Goal: Information Seeking & Learning: Learn about a topic

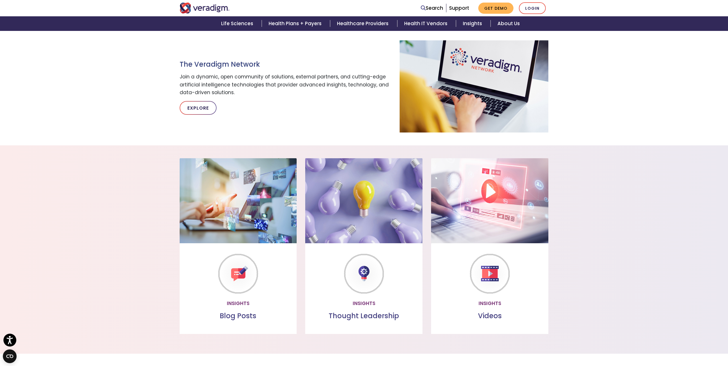
scroll to position [515, 0]
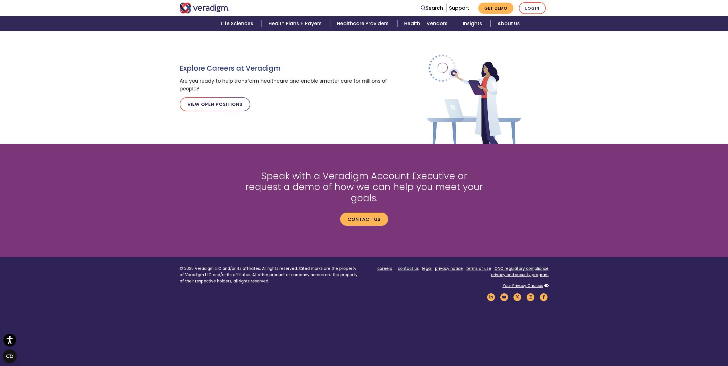
scroll to position [656, 0]
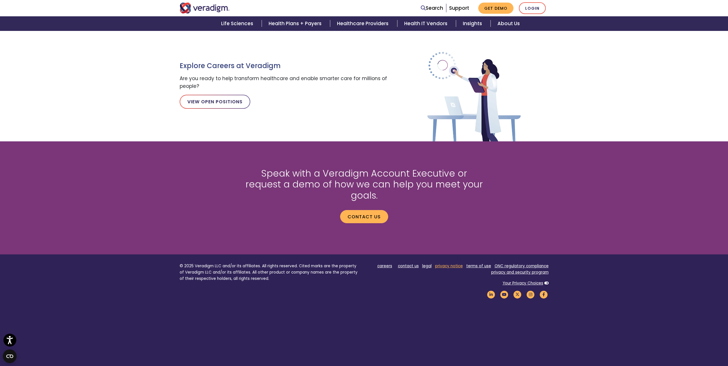
click at [453, 263] on link "privacy notice" at bounding box center [449, 265] width 28 height 5
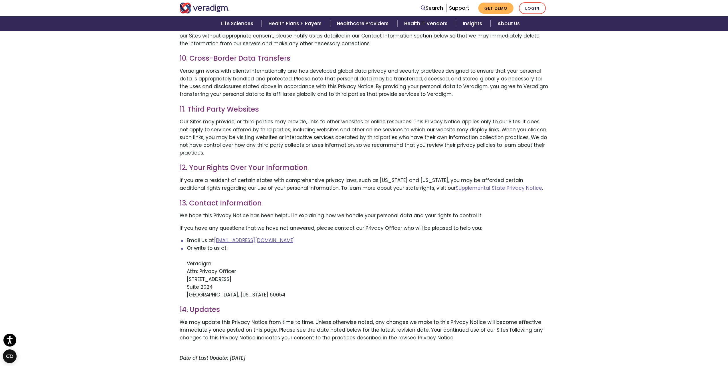
scroll to position [1046, 0]
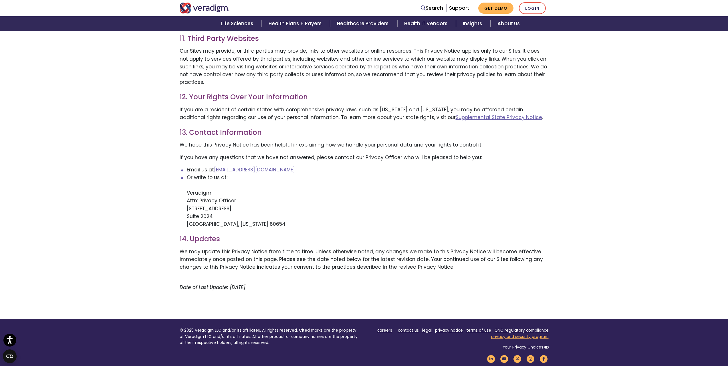
click at [514, 334] on link "privacy and security program" at bounding box center [520, 336] width 58 height 5
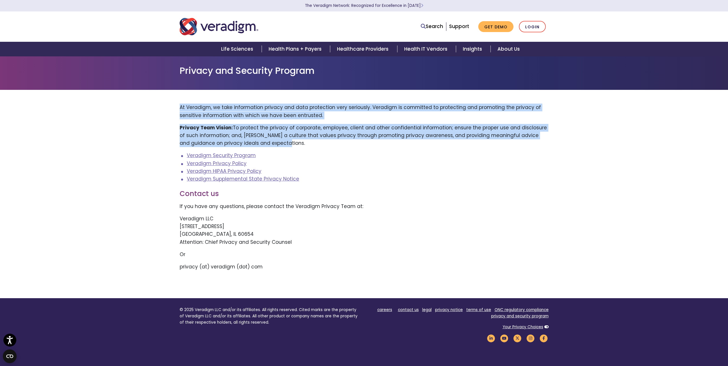
drag, startPoint x: 180, startPoint y: 106, endPoint x: 299, endPoint y: 142, distance: 124.8
click at [299, 142] on div "At Veradigm, we take information privacy and data protection very seriously. Ve…" at bounding box center [364, 190] width 378 height 172
copy div "At Veradigm, we take information privacy and data protection very seriously. Ve…"
click at [229, 164] on link "Veradigm Privacy Policy" at bounding box center [217, 163] width 60 height 7
copy div "At Veradigm, we take information privacy and data protection very seriously. Ve…"
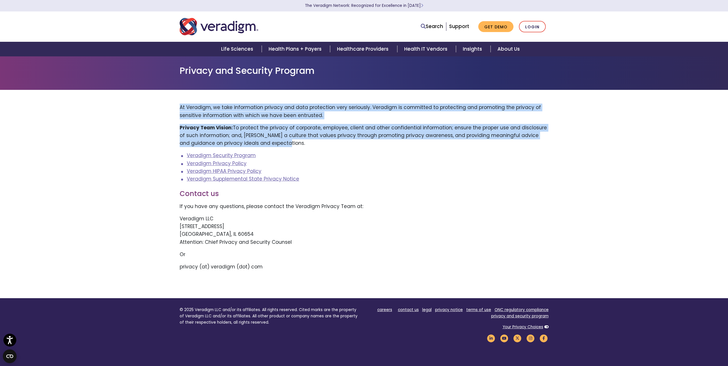
click at [315, 123] on div "At Veradigm, we take information privacy and data protection very seriously. Ve…" at bounding box center [364, 190] width 378 height 172
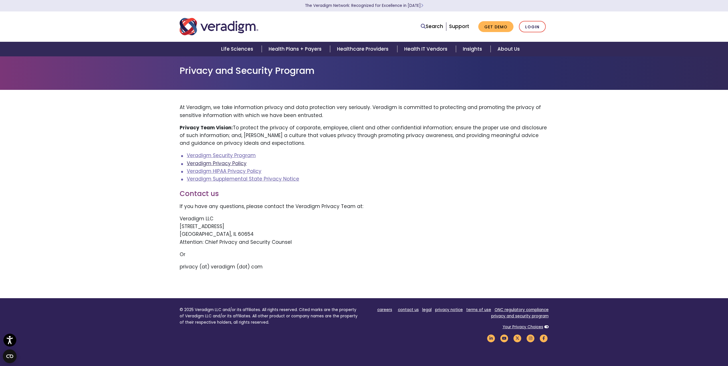
drag, startPoint x: 218, startPoint y: 162, endPoint x: 229, endPoint y: 163, distance: 11.0
click at [239, 155] on link "Veradigm Security Program" at bounding box center [221, 155] width 69 height 7
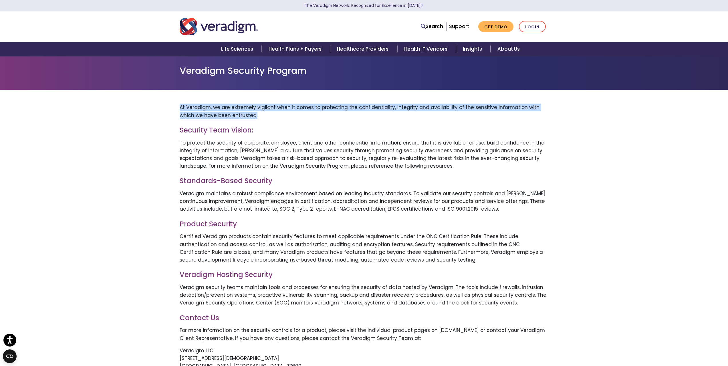
drag, startPoint x: 181, startPoint y: 107, endPoint x: 254, endPoint y: 120, distance: 75.0
click at [244, 114] on p "At Veradigm, we are extremely vigilant when it comes to protecting the confiden…" at bounding box center [364, 111] width 369 height 15
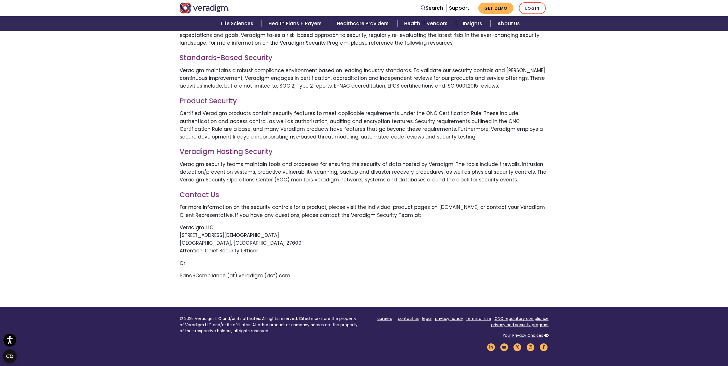
scroll to position [29, 0]
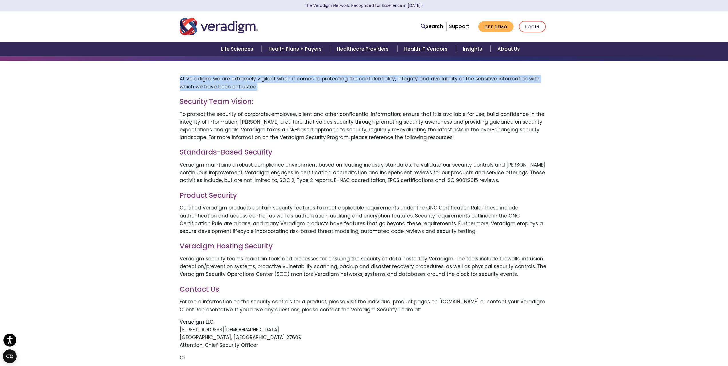
copy p "At Veradigm, we are extremely vigilant when it comes to protecting the confiden…"
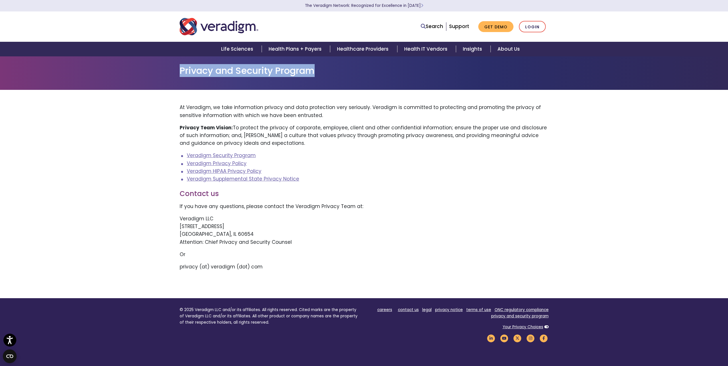
drag, startPoint x: 320, startPoint y: 70, endPoint x: 179, endPoint y: 67, distance: 140.5
click at [180, 67] on h1 "Privacy and Security Program" at bounding box center [364, 70] width 369 height 11
copy h1 "Privacy and Security Program"
click at [151, 185] on div "At Veradigm, we take information privacy and data protection very seriously. Ve…" at bounding box center [364, 194] width 728 height 208
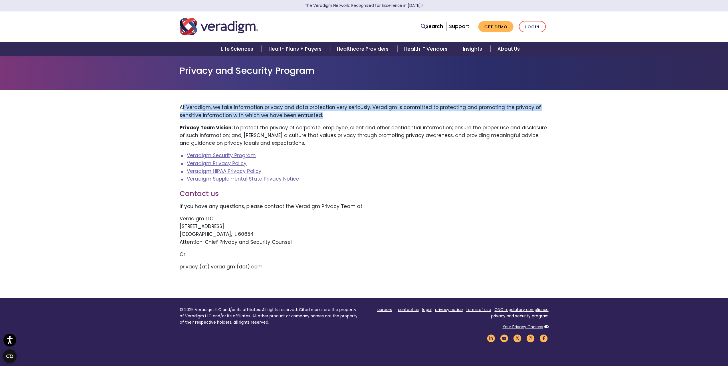
drag, startPoint x: 183, startPoint y: 104, endPoint x: 333, endPoint y: 114, distance: 151.1
click at [333, 114] on p "At Veradigm, we take information privacy and data protection very seriously. Ve…" at bounding box center [364, 111] width 369 height 15
click at [331, 115] on p "At Veradigm, we take information privacy and data protection very seriously. Ve…" at bounding box center [364, 111] width 369 height 15
drag, startPoint x: 328, startPoint y: 117, endPoint x: 177, endPoint y: 106, distance: 151.2
click at [177, 106] on div "At Veradigm, we take information privacy and data protection very seriously. Ve…" at bounding box center [364, 190] width 378 height 172
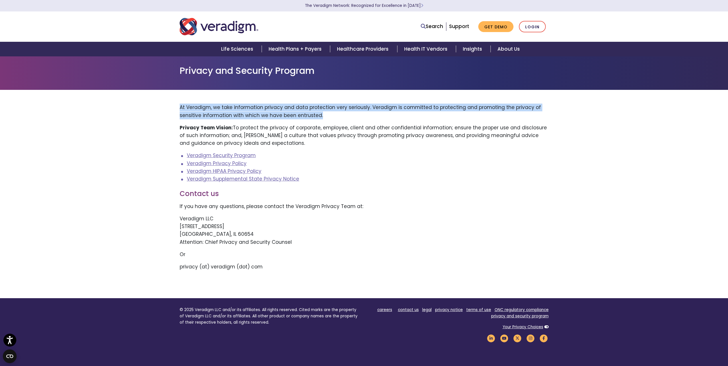
copy p "At Veradigm, we take information privacy and data protection very seriously. Ve…"
click at [251, 156] on link "Veradigm Security Program" at bounding box center [221, 155] width 69 height 7
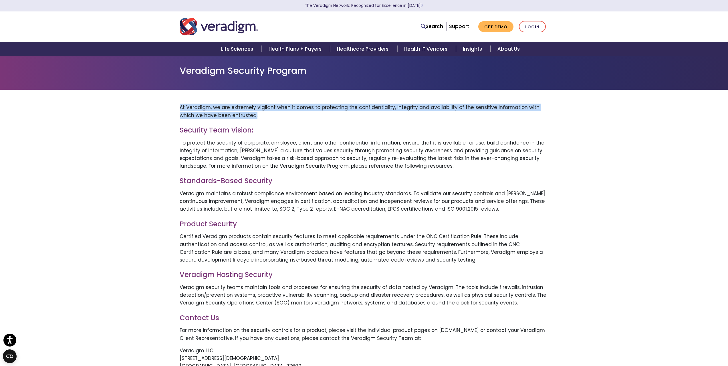
drag, startPoint x: 179, startPoint y: 107, endPoint x: 262, endPoint y: 114, distance: 83.1
click at [262, 114] on div "At Veradigm, we are extremely vigilant when it comes to protecting the confiden…" at bounding box center [364, 255] width 378 height 303
copy p "At Veradigm, we are extremely vigilant when it comes to protecting the confiden…"
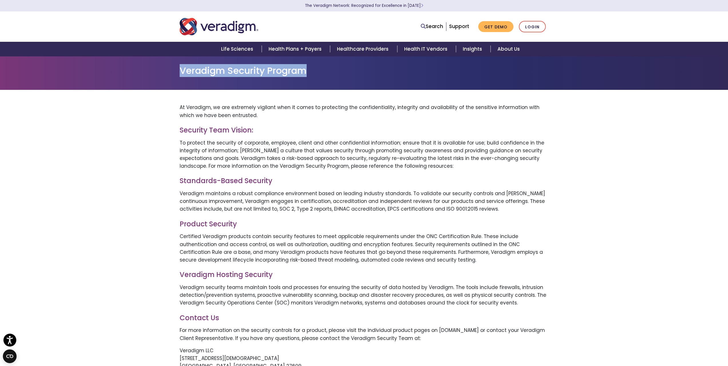
drag, startPoint x: 305, startPoint y: 72, endPoint x: 175, endPoint y: 73, distance: 130.5
click at [175, 73] on div "Veradigm Security Program" at bounding box center [364, 73] width 728 height 34
copy h1 "Veradigm Security Program"
